Goal: Task Accomplishment & Management: Complete application form

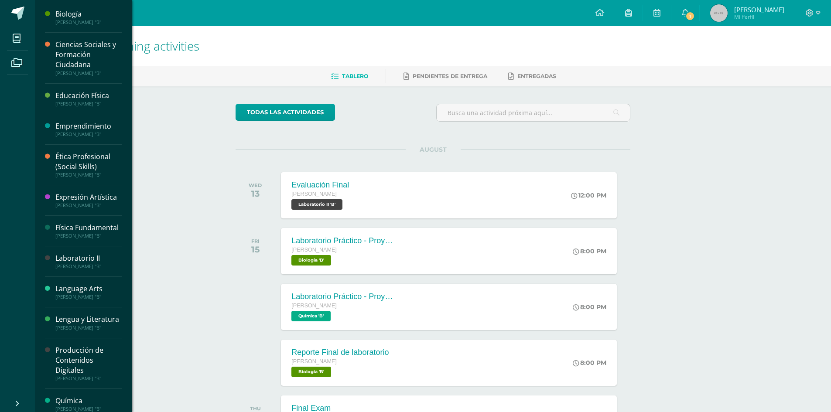
scroll to position [31, 0]
click at [86, 261] on div "Laboratorio II" at bounding box center [88, 256] width 66 height 10
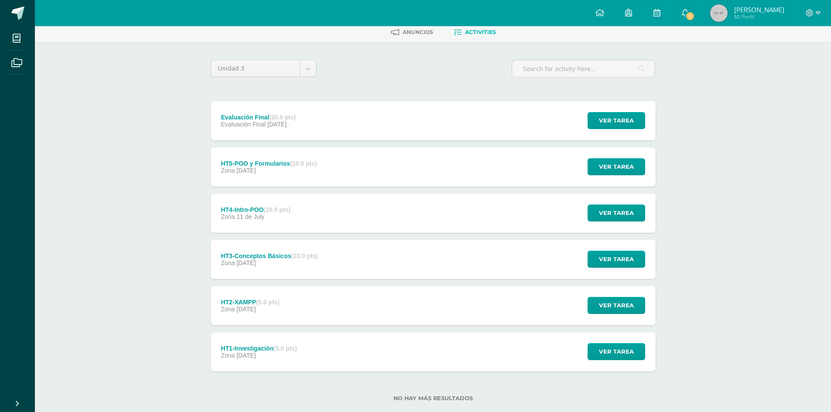
scroll to position [45, 0]
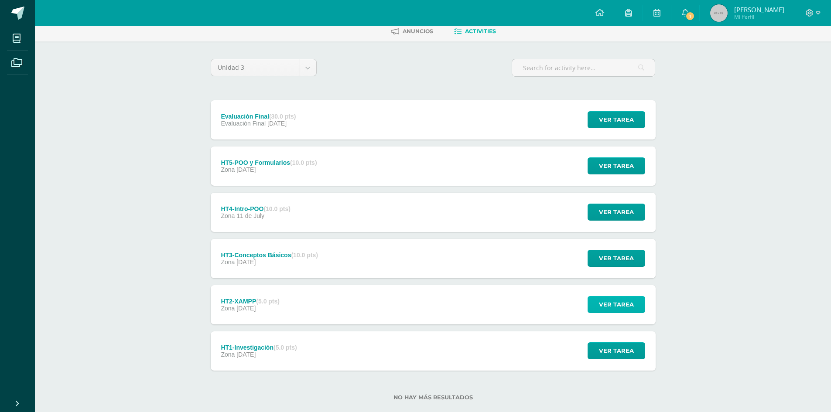
click at [615, 300] on span "Ver tarea" at bounding box center [616, 305] width 35 height 16
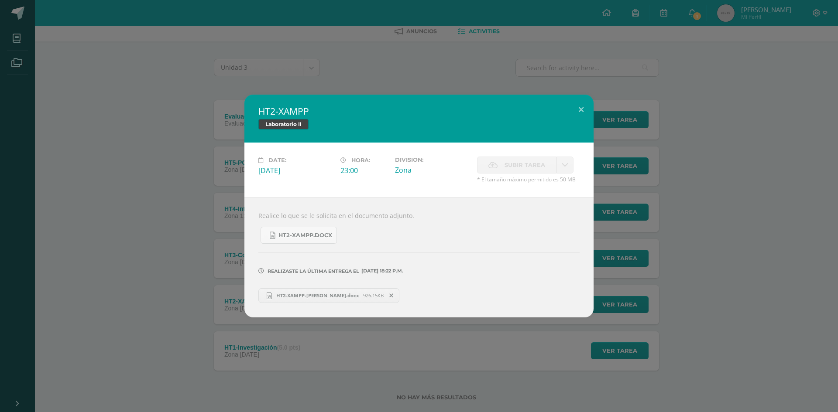
click at [301, 296] on span "HT2-XAMPP-Kenneth Agustin.docx" at bounding box center [317, 295] width 91 height 7
click at [578, 106] on button at bounding box center [581, 110] width 25 height 30
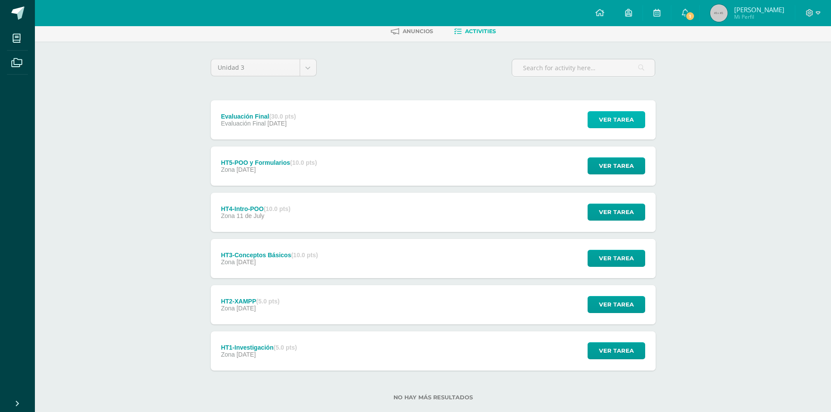
click at [628, 117] on span "Ver tarea" at bounding box center [616, 120] width 35 height 16
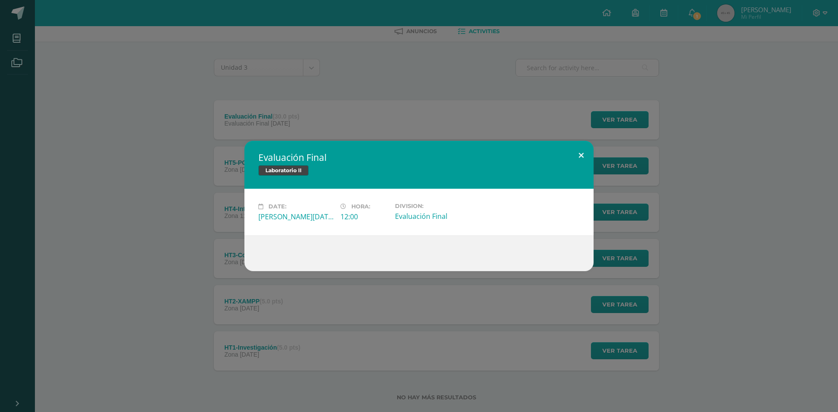
click at [579, 158] on button at bounding box center [581, 156] width 25 height 30
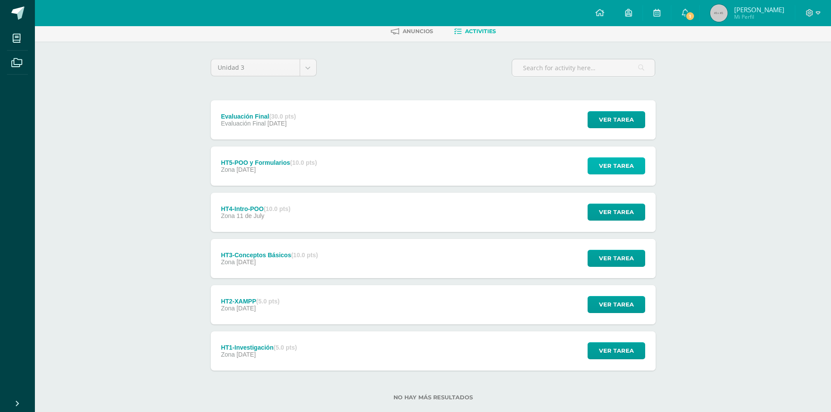
click at [616, 167] on span "Ver tarea" at bounding box center [616, 166] width 35 height 16
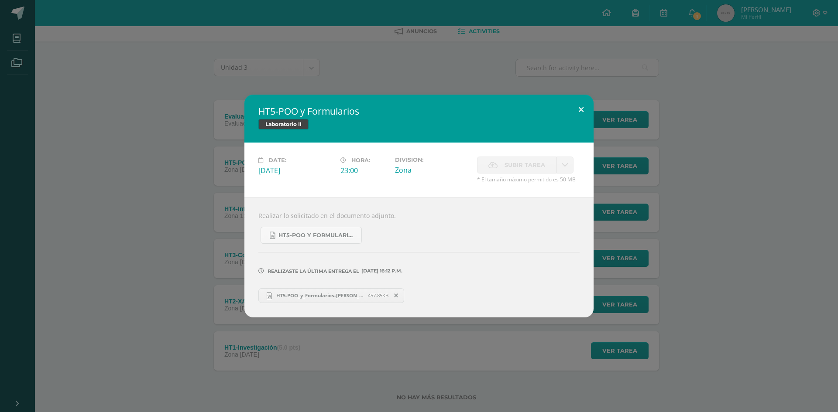
click at [584, 113] on button at bounding box center [581, 110] width 25 height 30
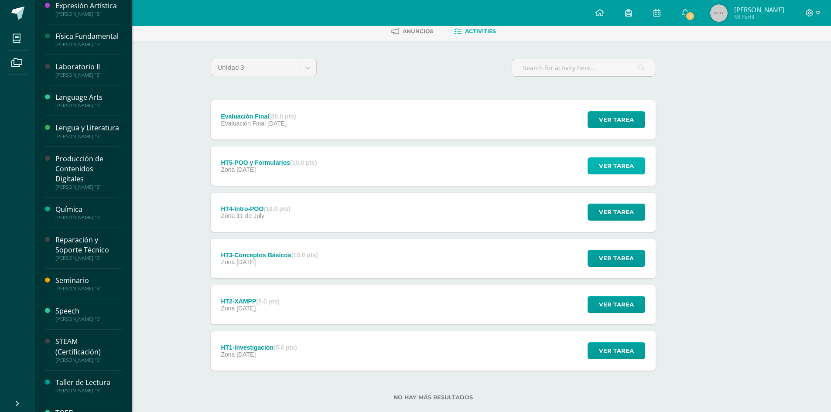
scroll to position [224, 0]
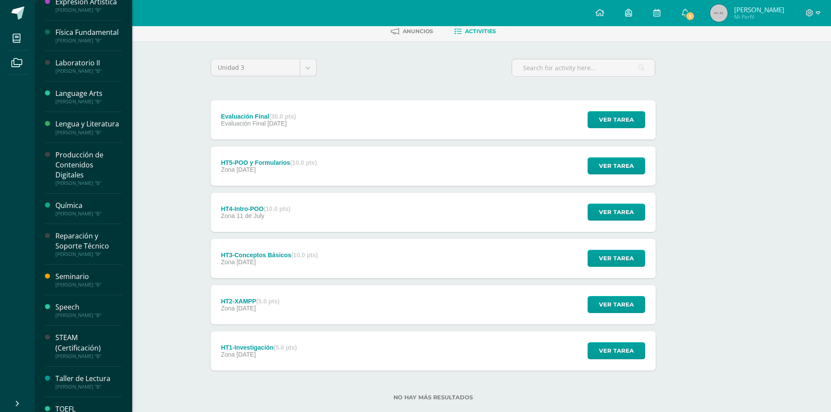
click at [76, 251] on div "Reparación y Soporte Técnico" at bounding box center [88, 241] width 66 height 20
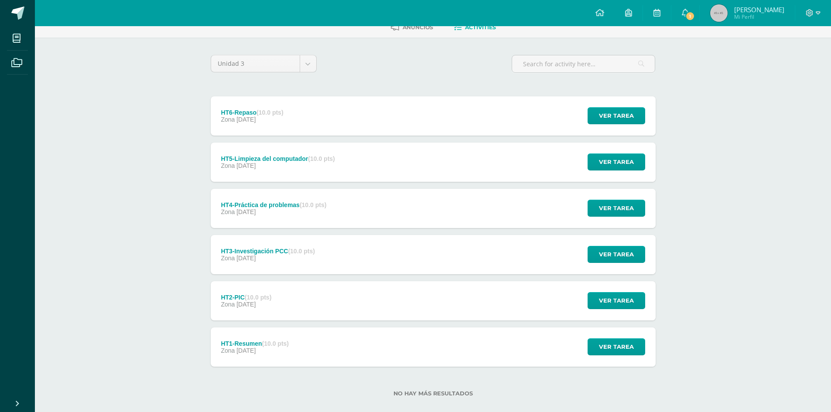
scroll to position [62, 0]
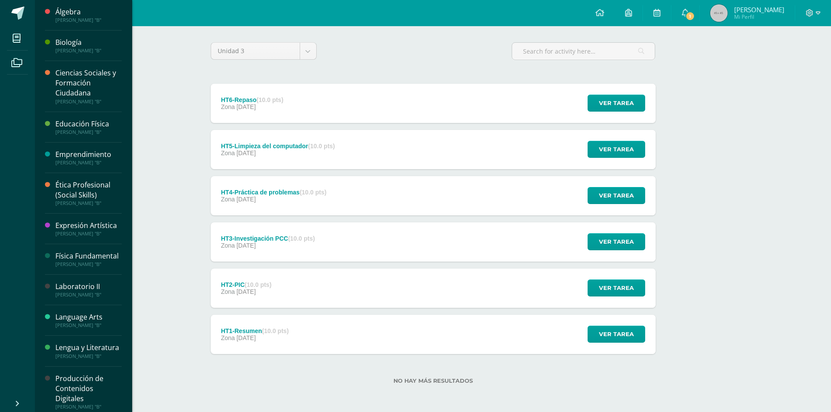
click at [78, 292] on div "Laboratorio II" at bounding box center [88, 287] width 66 height 10
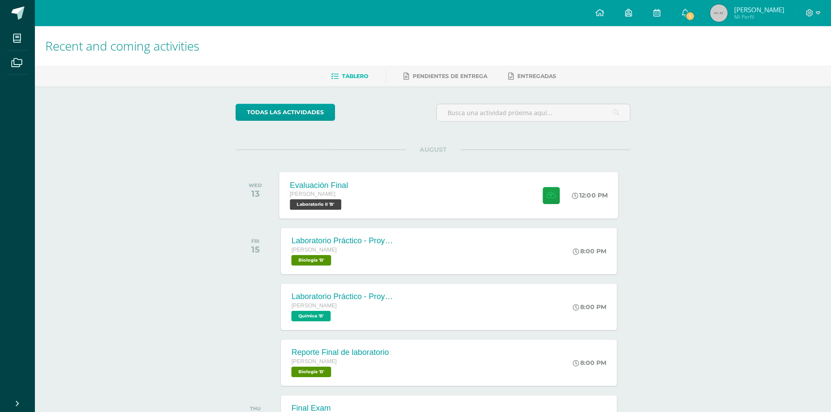
click at [211, 185] on div "Evaluación Final [PERSON_NAME] Laboratorio II 'B' 12:00 PM Evaluación Final Lab…" at bounding box center [449, 195] width 339 height 47
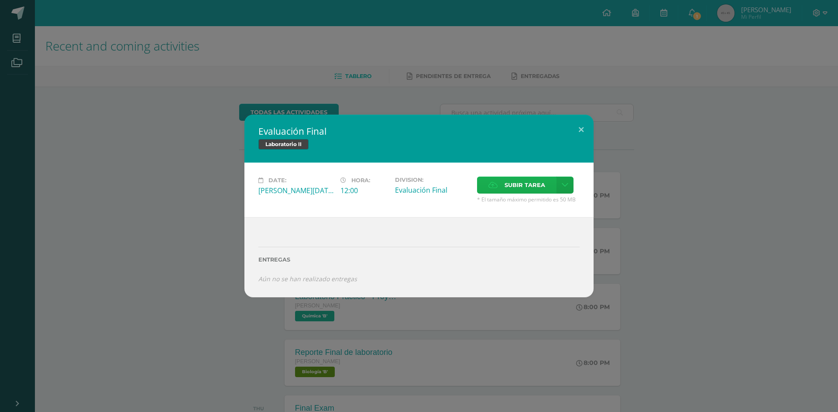
click at [211, 188] on label "Subir tarea" at bounding box center [516, 185] width 79 height 17
click at [0, 0] on input "Subir tarea" at bounding box center [0, 0] width 0 height 0
click at [211, 187] on icon at bounding box center [492, 185] width 9 height 6
click at [0, 0] on input "Subir tarea" at bounding box center [0, 0] width 0 height 0
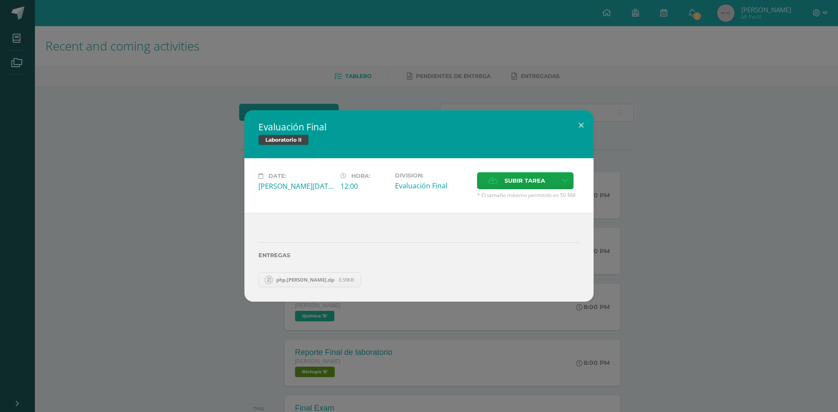
click at [123, 31] on div "Evaluación Final Laboratorio II Date: Wednesday 13 de August Hora: 12:00 Divisi…" at bounding box center [419, 206] width 838 height 412
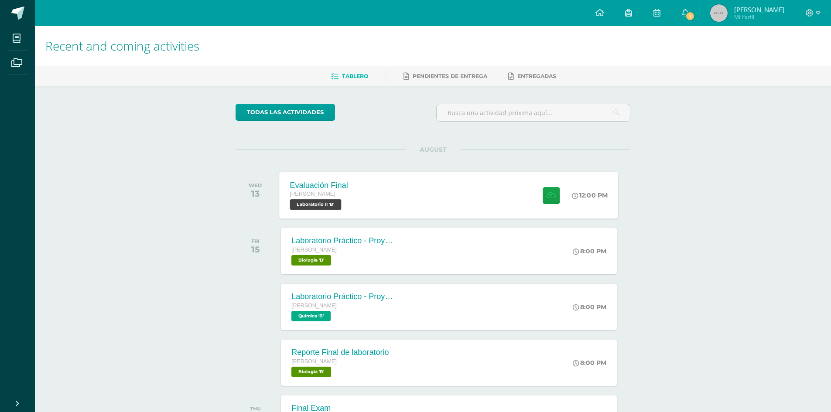
click at [211, 214] on div "Evaluación Final Quinto Bachillerato Laboratorio II 'B'" at bounding box center [319, 195] width 79 height 47
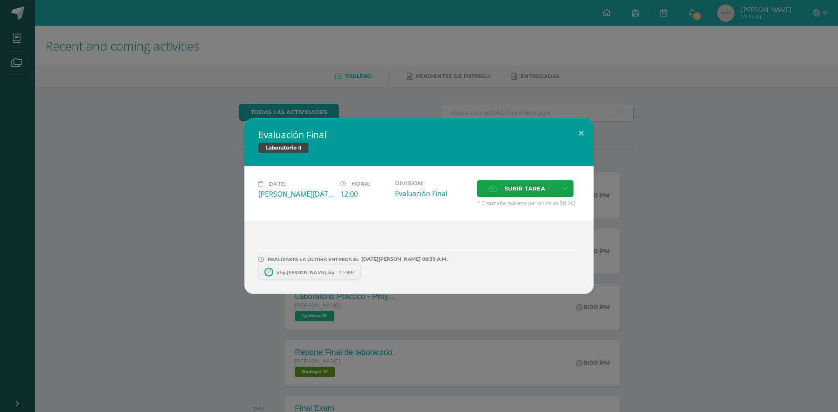
click at [211, 223] on span "php.ken.zip" at bounding box center [305, 272] width 67 height 7
click at [211, 223] on icon at bounding box center [362, 272] width 4 height 6
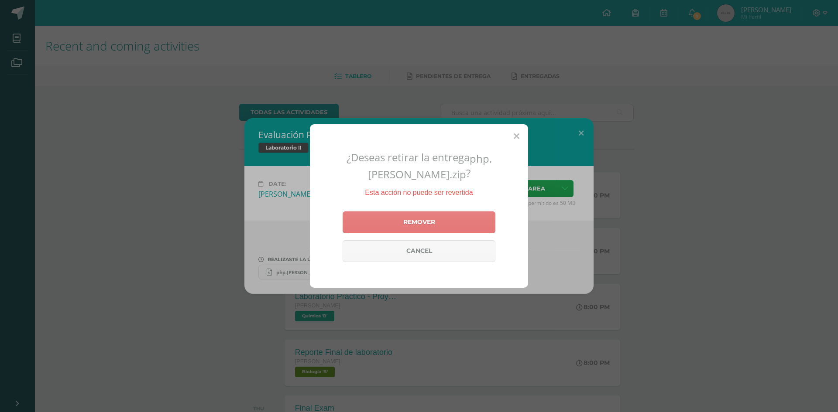
click at [211, 212] on link "Remover" at bounding box center [419, 223] width 153 height 22
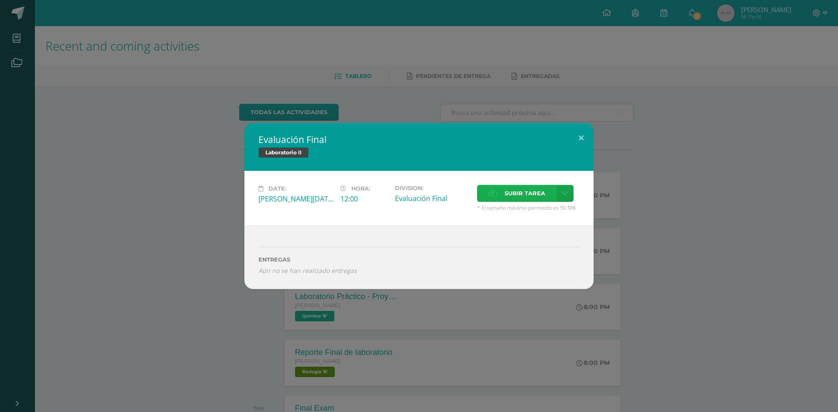
click at [211, 187] on span "Subir tarea" at bounding box center [525, 193] width 41 height 16
click at [0, 0] on input "Subir tarea" at bounding box center [0, 0] width 0 height 0
click at [211, 194] on label "Subir tarea" at bounding box center [516, 193] width 79 height 17
click at [0, 0] on input "Subir tarea" at bounding box center [0, 0] width 0 height 0
click at [211, 189] on span "Subir tarea" at bounding box center [525, 193] width 41 height 16
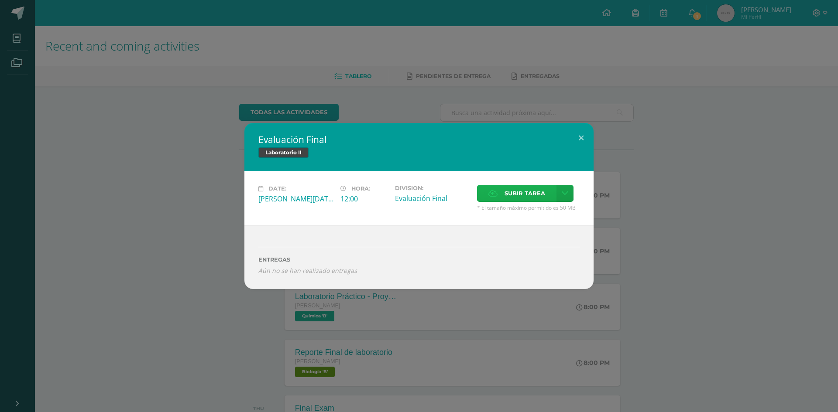
click at [0, 0] on input "Subir tarea" at bounding box center [0, 0] width 0 height 0
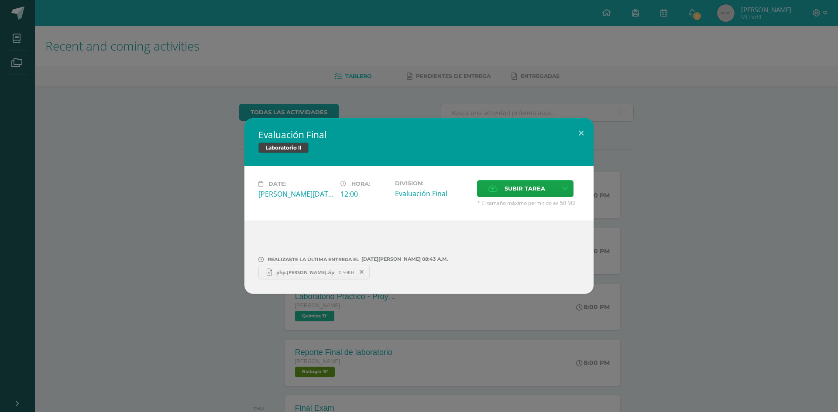
click at [211, 223] on link "php.ken.zip 0.59KB" at bounding box center [313, 272] width 111 height 15
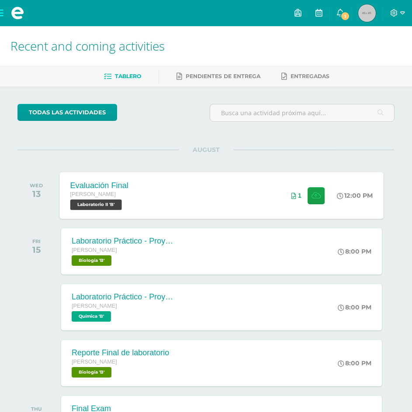
click at [191, 188] on div "Evaluación Final Quinto Bachillerato Laboratorio II 'B' 12:00 PM 1 Evaluación F…" at bounding box center [221, 195] width 323 height 47
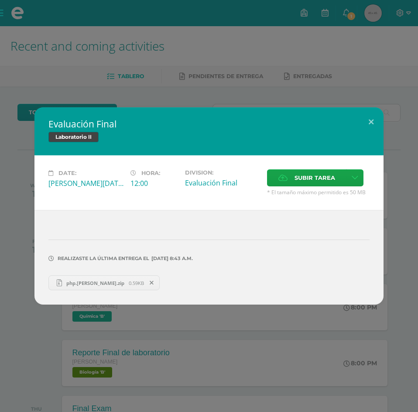
click at [144, 282] on span at bounding box center [151, 283] width 15 height 10
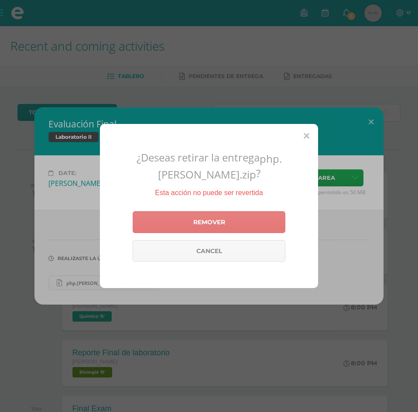
click at [253, 211] on link "Remover" at bounding box center [209, 222] width 153 height 22
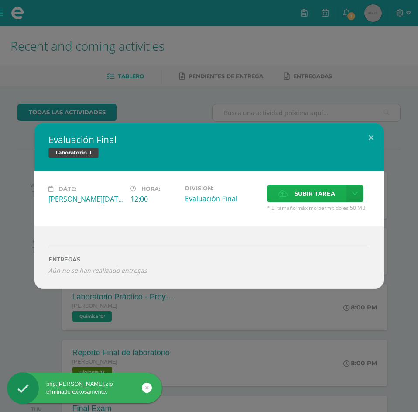
click at [303, 196] on span "Subir tarea" at bounding box center [315, 193] width 41 height 16
click at [0, 0] on input "Subir tarea" at bounding box center [0, 0] width 0 height 0
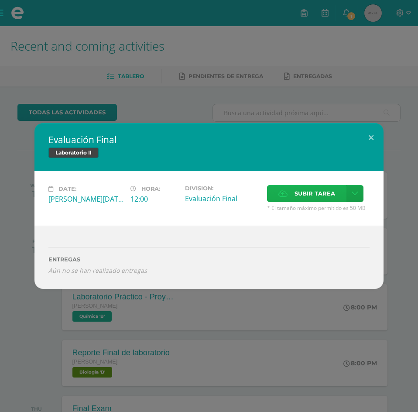
click at [304, 195] on span "Subir tarea" at bounding box center [315, 193] width 41 height 16
click at [0, 0] on input "Subir tarea" at bounding box center [0, 0] width 0 height 0
click at [302, 196] on span "Subir tarea" at bounding box center [315, 193] width 41 height 16
click at [0, 0] on input "Subir tarea" at bounding box center [0, 0] width 0 height 0
click at [295, 196] on span "Subir tarea" at bounding box center [315, 193] width 41 height 16
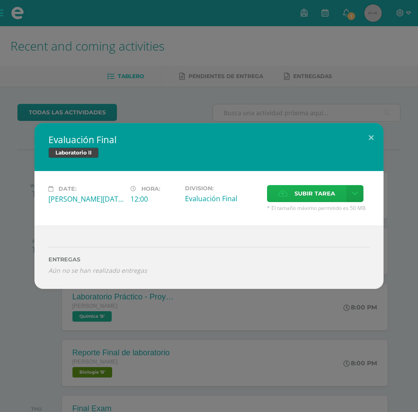
click at [0, 0] on input "Subir tarea" at bounding box center [0, 0] width 0 height 0
click at [285, 196] on icon at bounding box center [282, 194] width 9 height 6
click at [0, 0] on input "Subir tarea" at bounding box center [0, 0] width 0 height 0
click at [292, 194] on label "Subir tarea" at bounding box center [306, 193] width 79 height 17
click at [0, 0] on input "Subir tarea" at bounding box center [0, 0] width 0 height 0
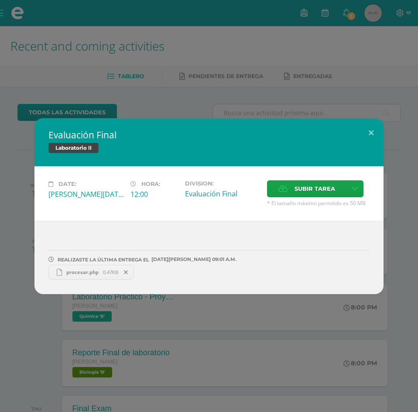
click at [8, 10] on div "Evaluación Final Laboratorio II Date: Wednesday 13 de August Hora: 12:00 Divisi…" at bounding box center [209, 206] width 418 height 412
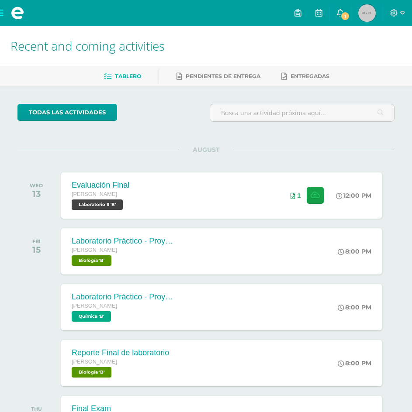
click at [335, 16] on link "1" at bounding box center [340, 13] width 21 height 26
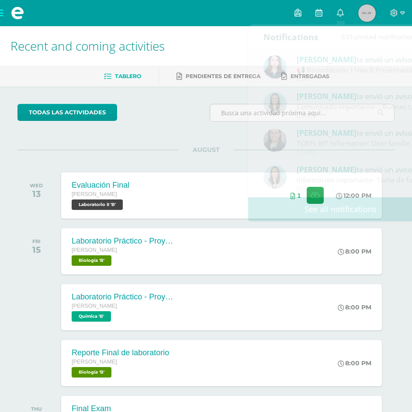
click at [135, 75] on span "Tablero" at bounding box center [128, 76] width 26 height 7
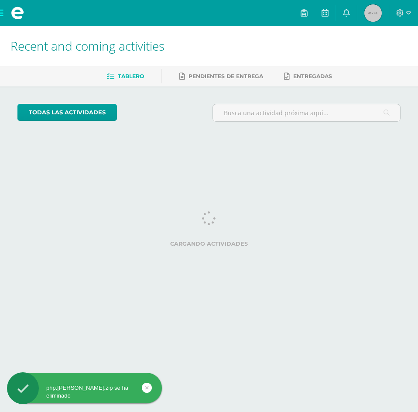
drag, startPoint x: 3, startPoint y: 14, endPoint x: 390, endPoint y: -31, distance: 389.7
click at [390, 0] on html "php.[PERSON_NAME].zip se ha eliminado My courses Archivos Cerrar panel Álgebra …" at bounding box center [209, 73] width 418 height 146
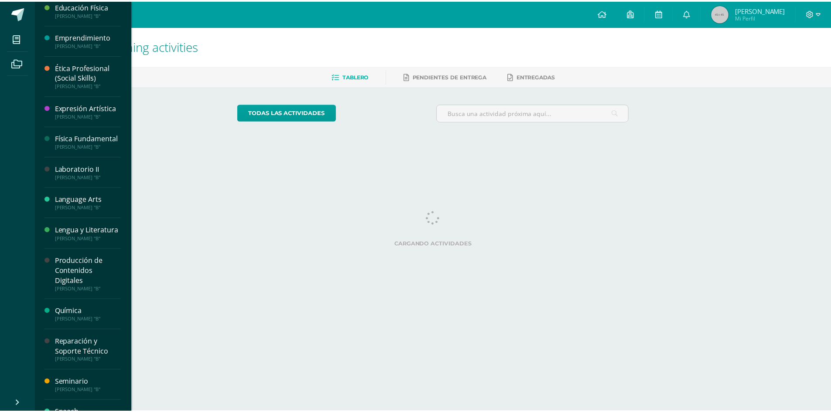
scroll to position [118, 0]
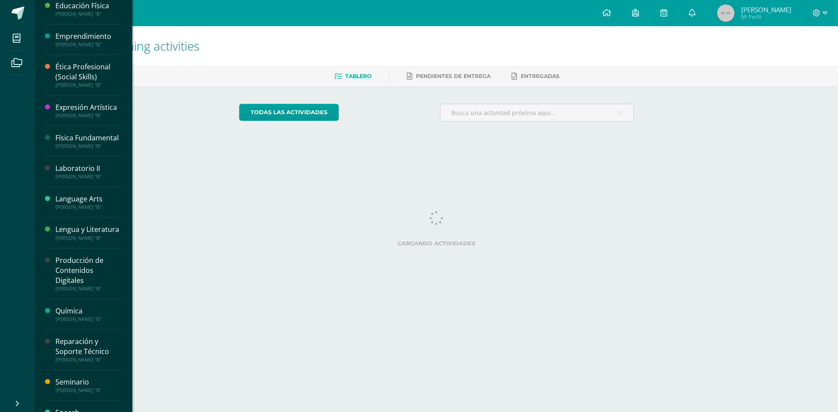
click at [85, 180] on div "[PERSON_NAME] "B"" at bounding box center [88, 177] width 66 height 6
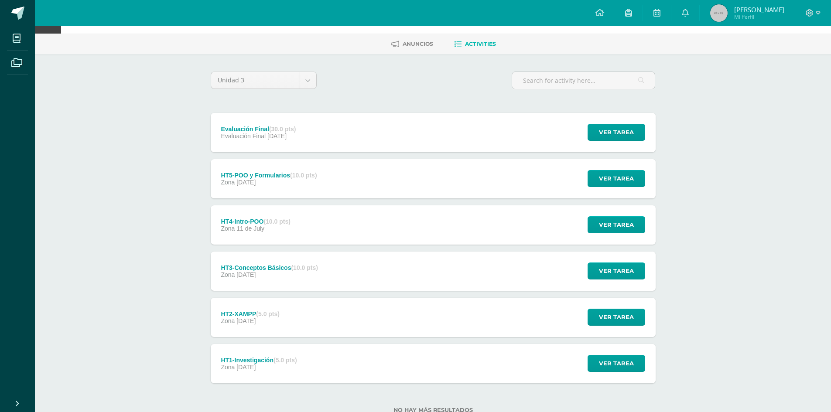
scroll to position [33, 0]
click at [600, 314] on button "Ver tarea" at bounding box center [617, 317] width 58 height 17
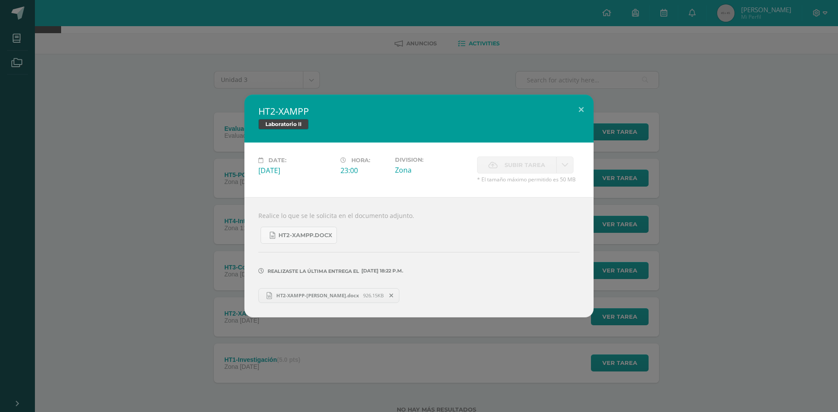
click at [298, 300] on link "HT2-XAMPP-[PERSON_NAME].docx 926.15KB" at bounding box center [328, 295] width 141 height 15
click at [582, 109] on button at bounding box center [581, 110] width 25 height 30
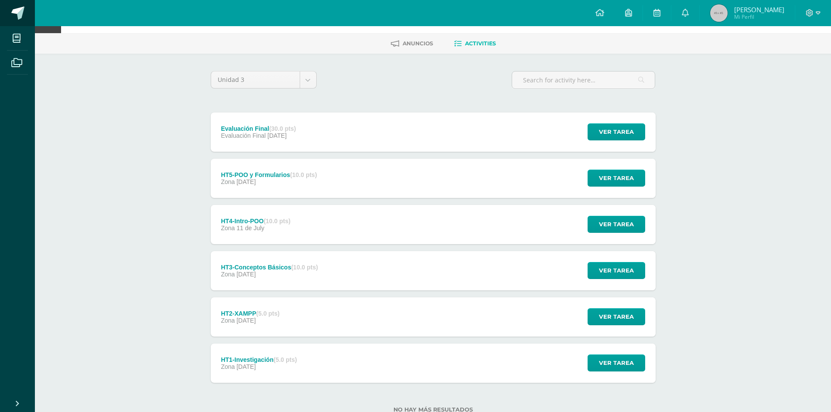
click at [10, 10] on link at bounding box center [17, 13] width 35 height 26
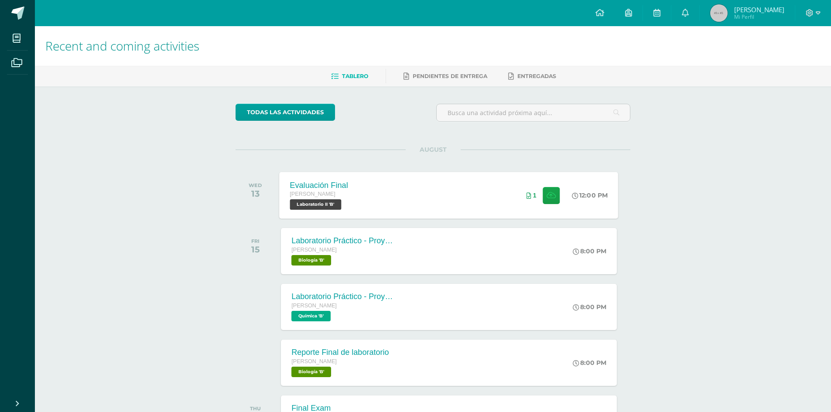
click at [486, 176] on div "Evaluación Final [PERSON_NAME] Laboratorio II 'B' 12:00 PM 1 Evaluación Final L…" at bounding box center [449, 195] width 339 height 47
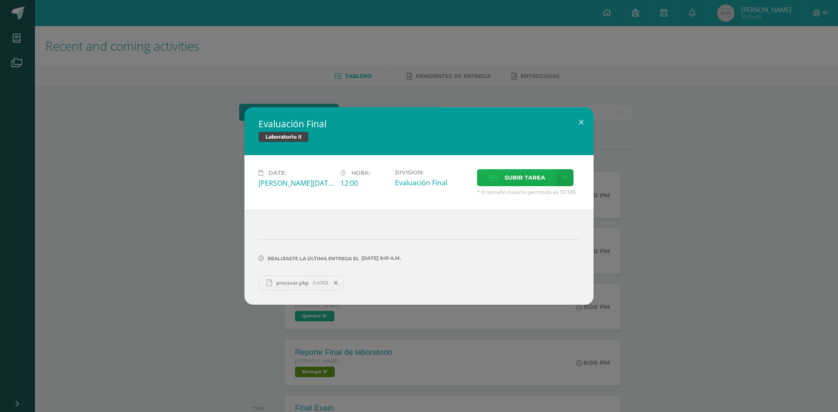
click at [514, 179] on span "Subir tarea" at bounding box center [525, 178] width 41 height 16
click at [0, 0] on input "Subir tarea" at bounding box center [0, 0] width 0 height 0
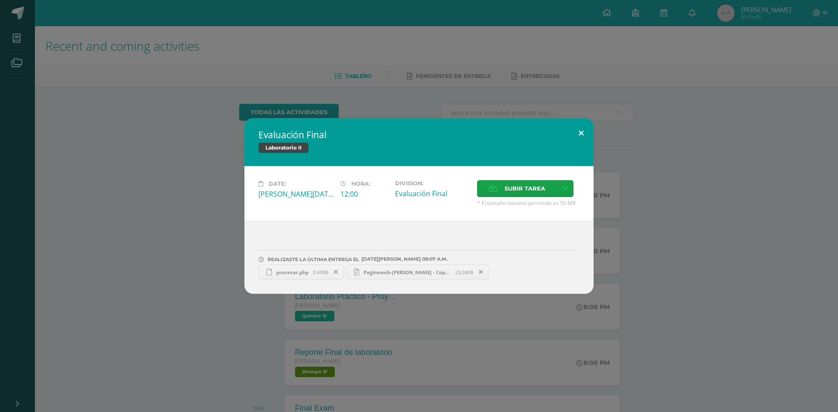
click at [581, 132] on button at bounding box center [581, 133] width 25 height 30
